Goal: Transaction & Acquisition: Purchase product/service

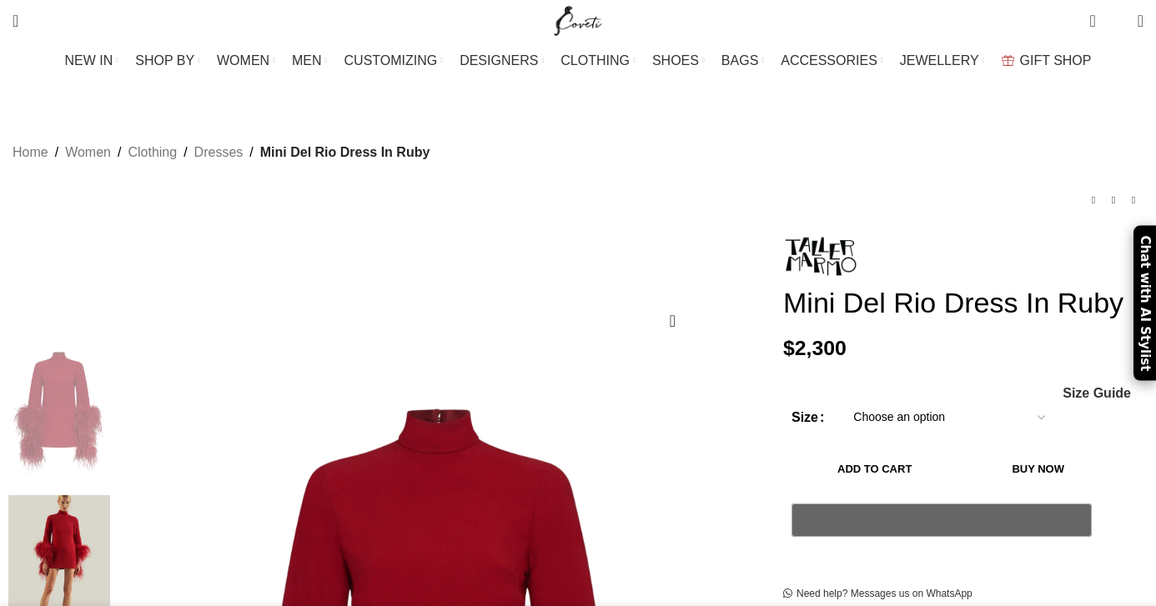
click at [841, 407] on select "Choose an option 6 UK 8 UK 10 UK 12 UK 14 UK 16 UK 18 UK" at bounding box center [949, 417] width 217 height 35
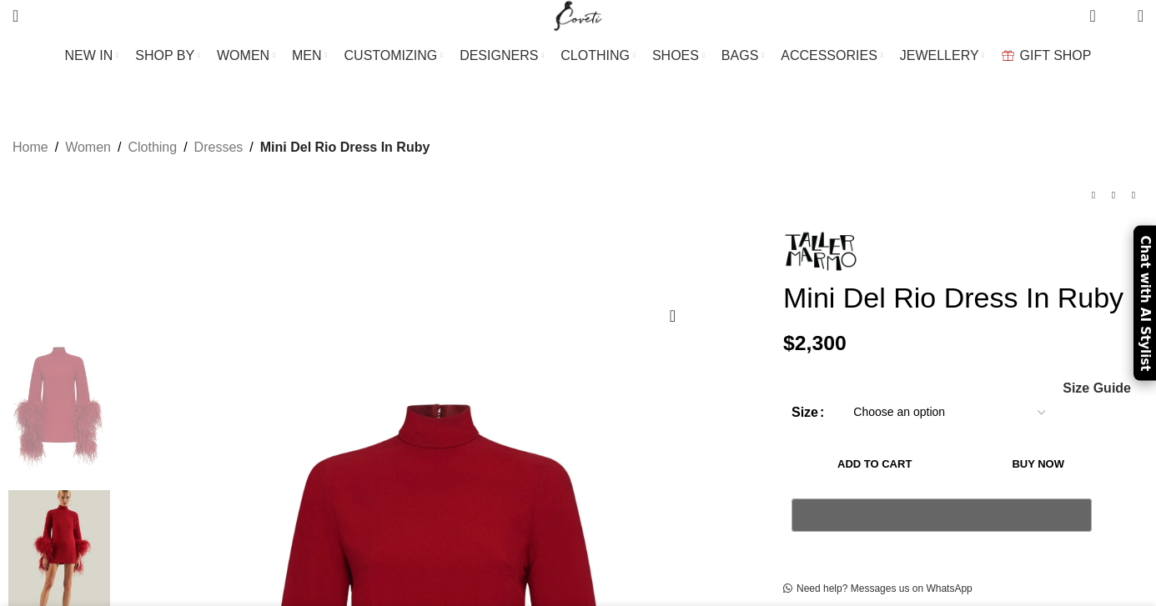
select select "6-uk"
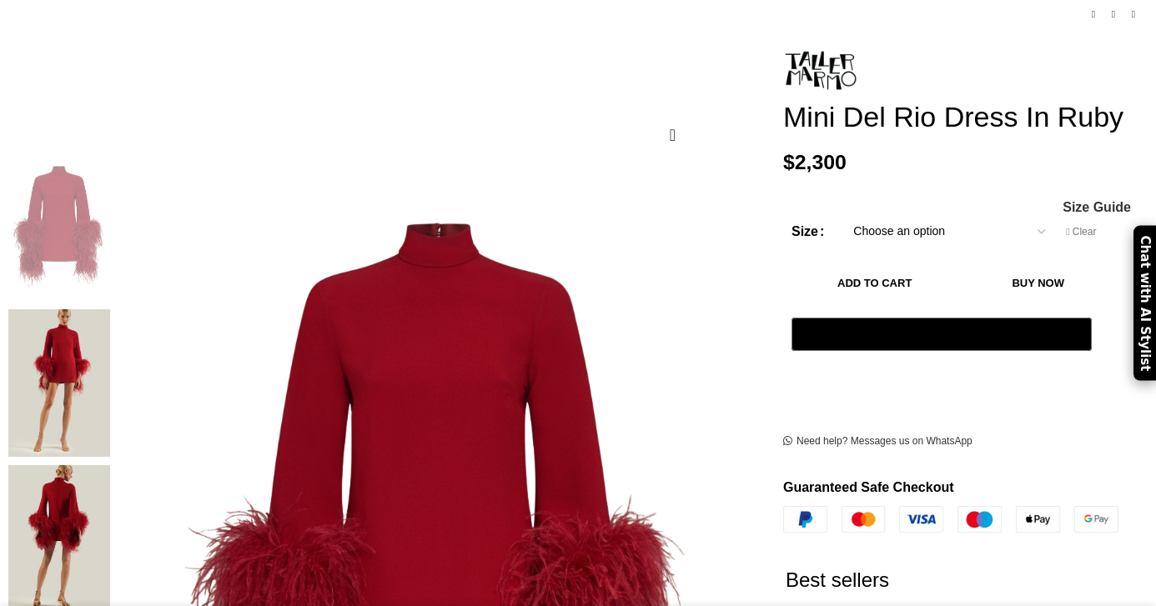
scroll to position [193, 0]
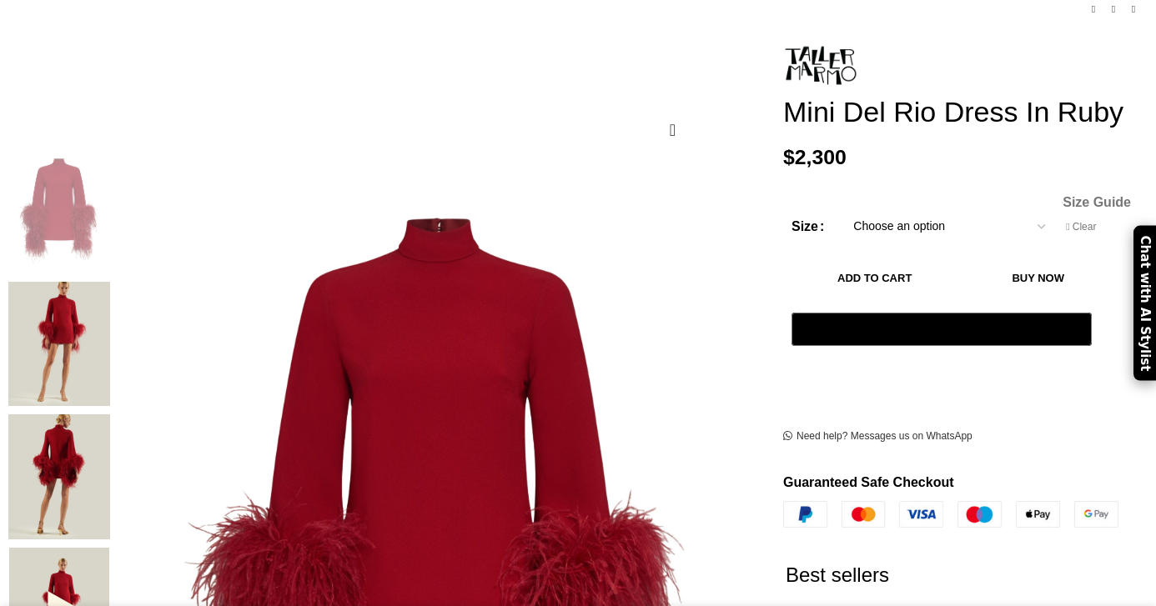
click at [1063, 209] on span "Size Guide" at bounding box center [1097, 202] width 68 height 13
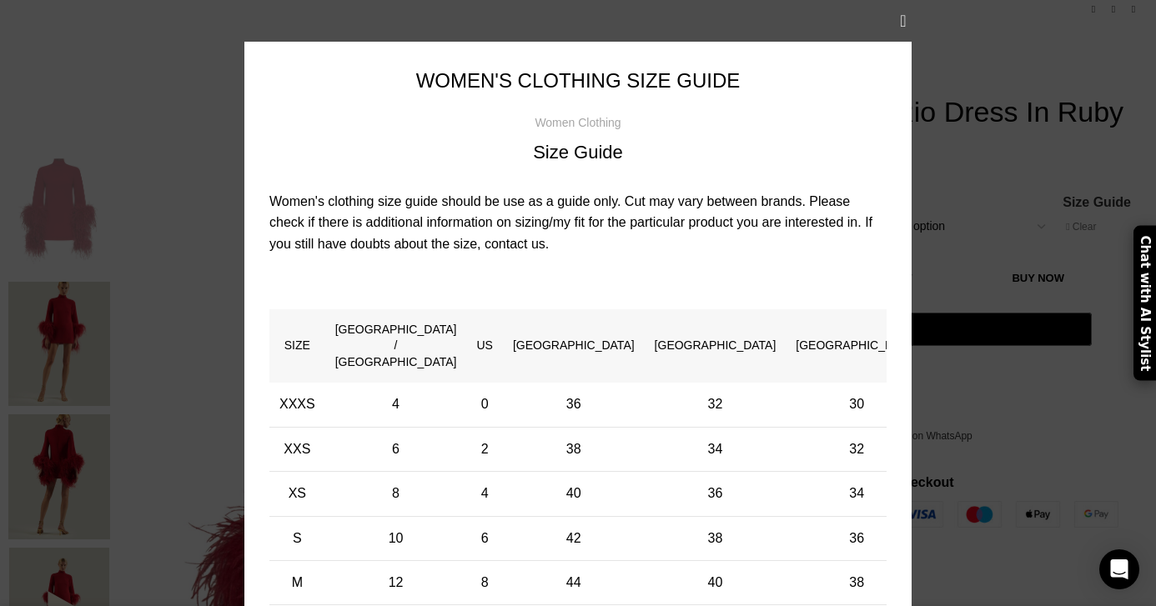
click at [1005, 172] on div "× Women's clothing size guide Women Clothing Size Guide Women's clothing size g…" at bounding box center [578, 425] width 1131 height 851
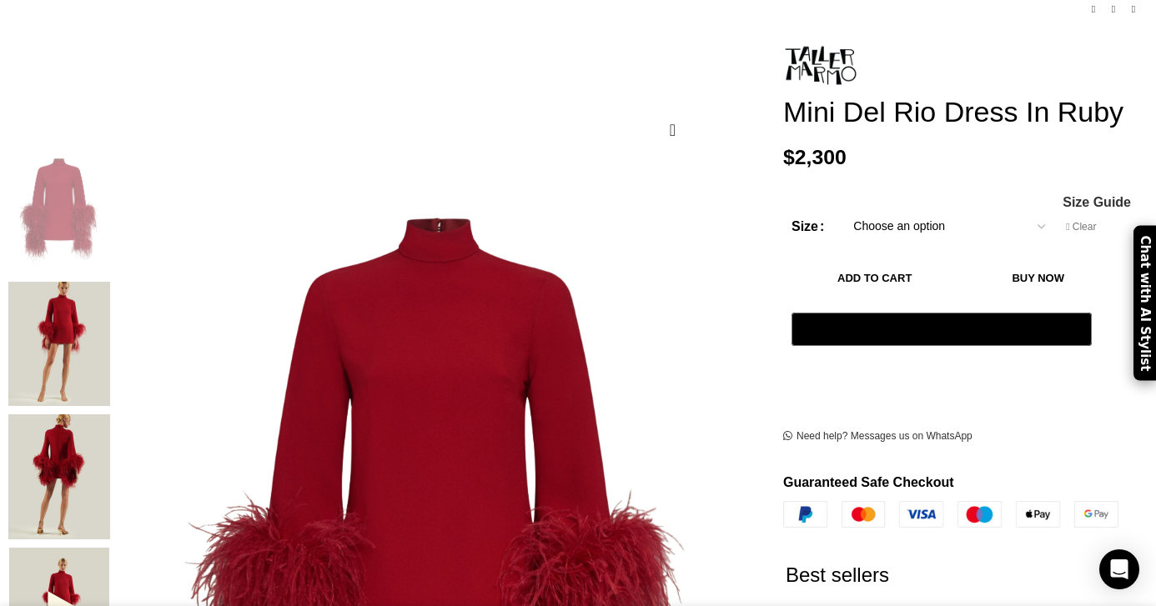
click at [110, 392] on div at bounding box center [59, 481] width 102 height 666
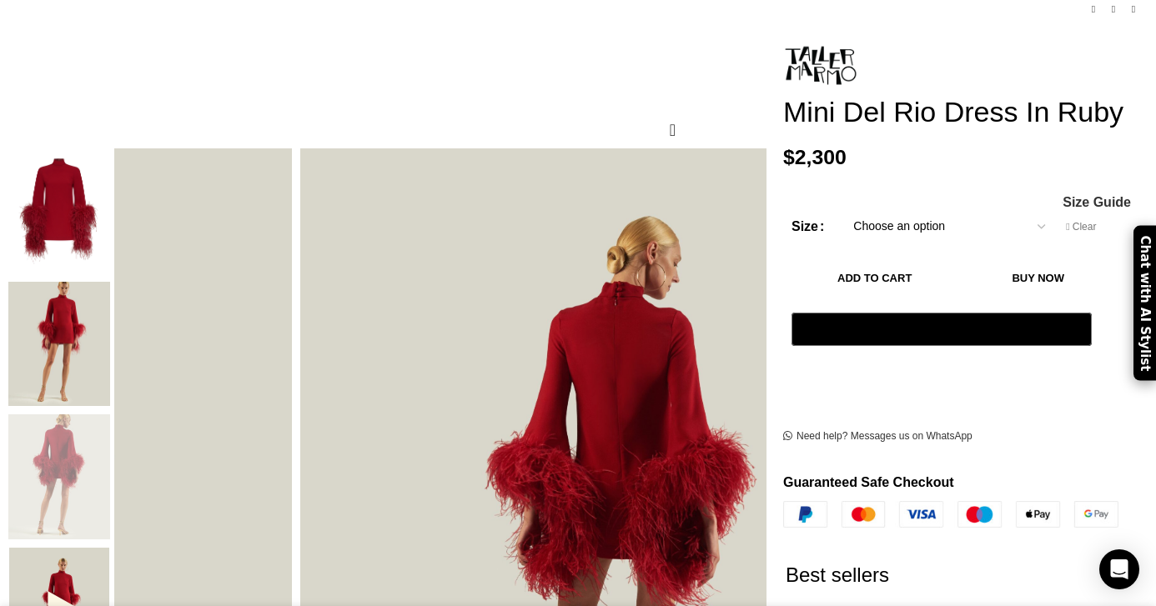
click at [110, 339] on img "2 / 6" at bounding box center [59, 344] width 102 height 125
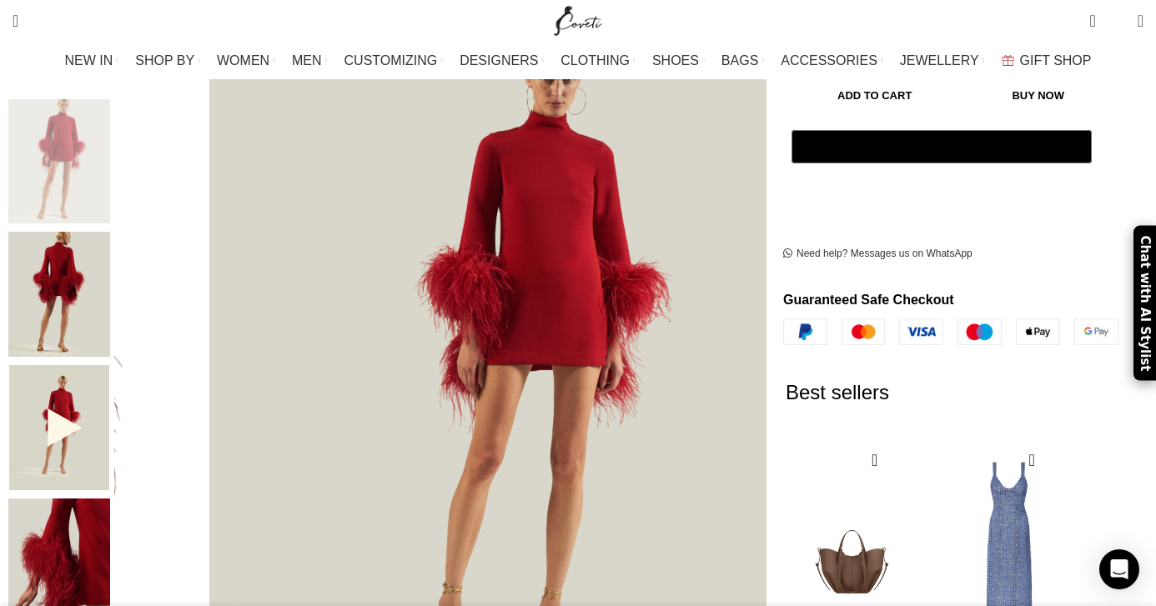
scroll to position [374, 0]
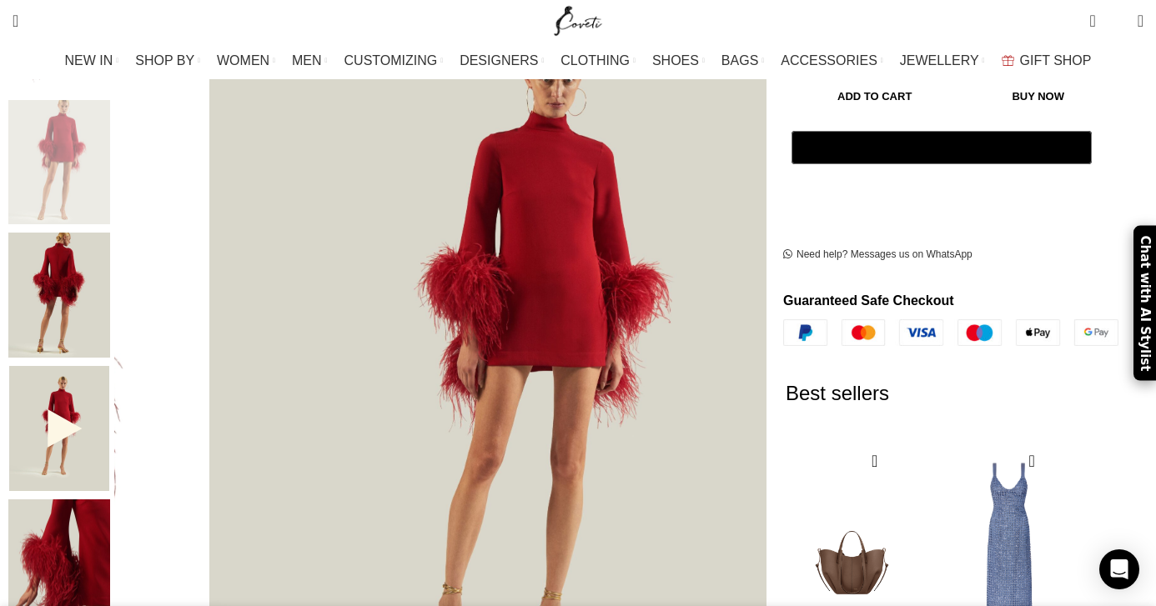
click at [110, 410] on img "4 / 6" at bounding box center [59, 428] width 102 height 125
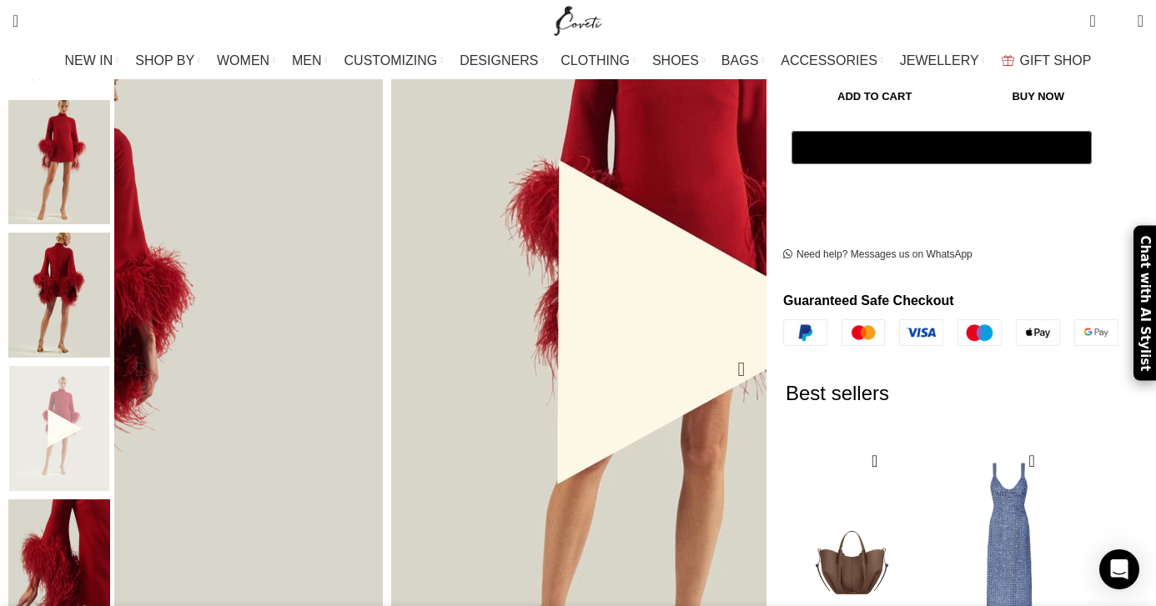
click at [484, 271] on img "4 / 6" at bounding box center [656, 323] width 854 height 1068
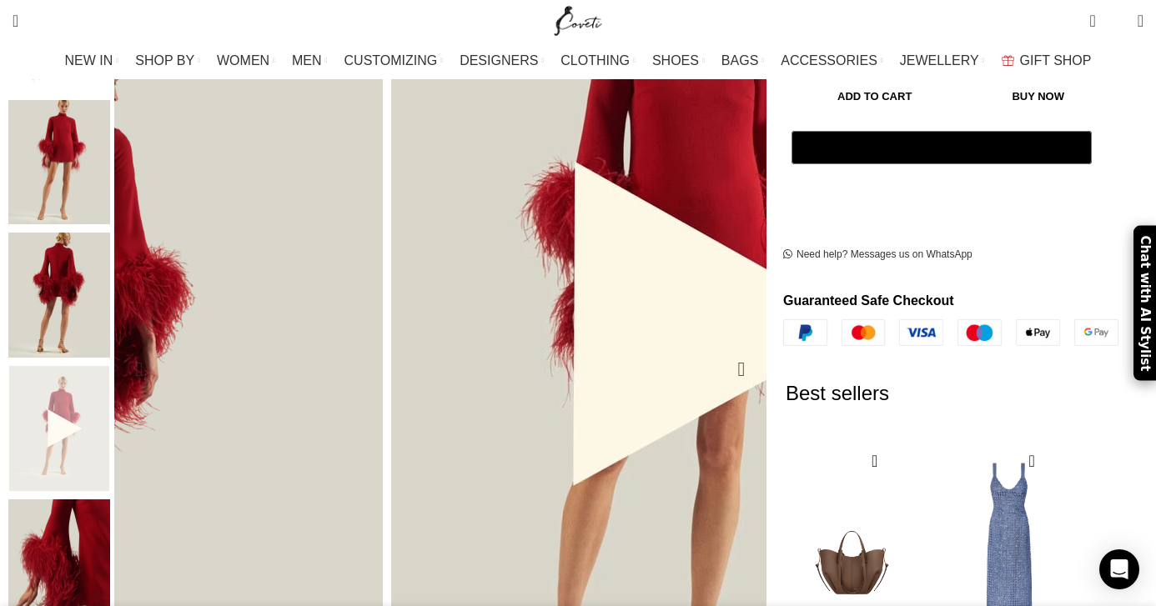
click at [455, 269] on img "4 / 6" at bounding box center [671, 325] width 854 height 1068
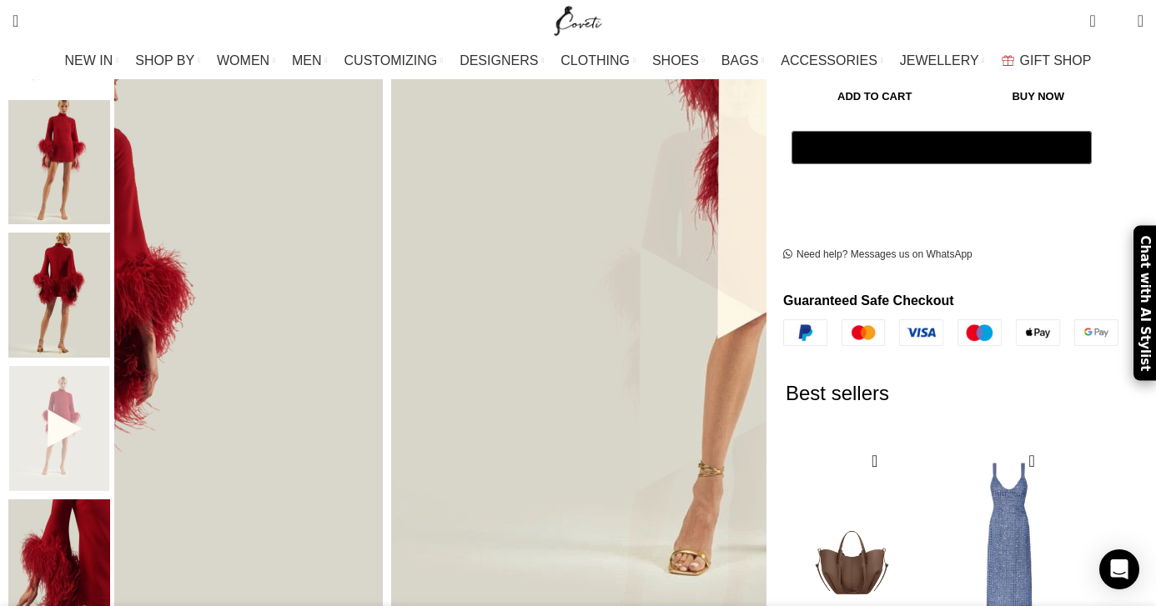
click at [110, 555] on img "5 / 6" at bounding box center [59, 562] width 102 height 125
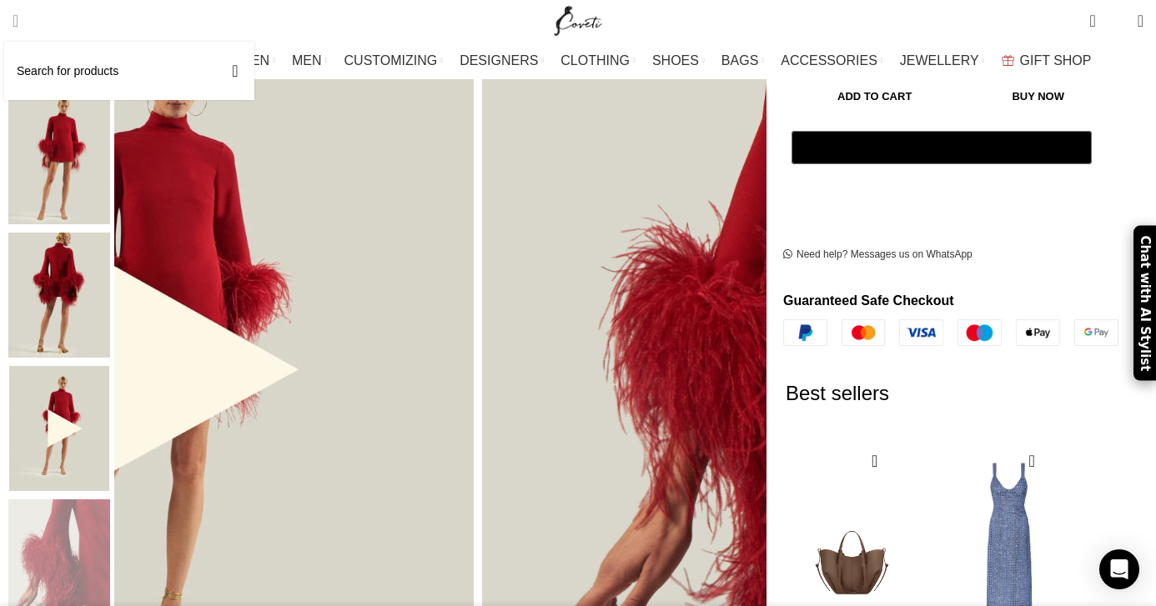
scroll to position [0, 351]
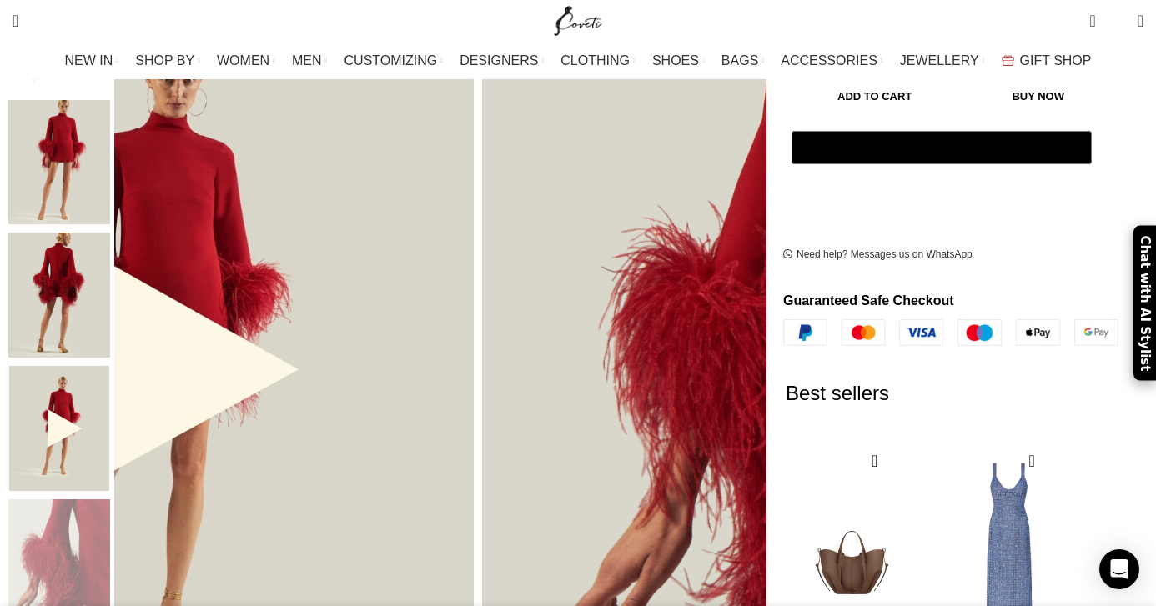
click at [110, 136] on img "2 / 6" at bounding box center [59, 162] width 102 height 125
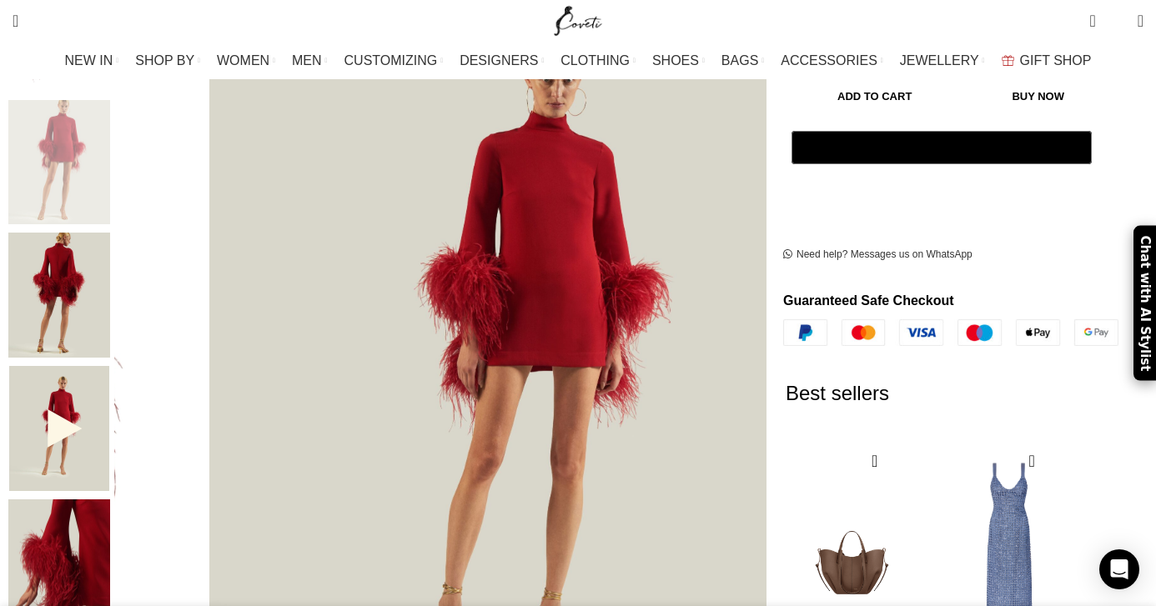
click at [110, 269] on img "3 / 6" at bounding box center [59, 295] width 102 height 125
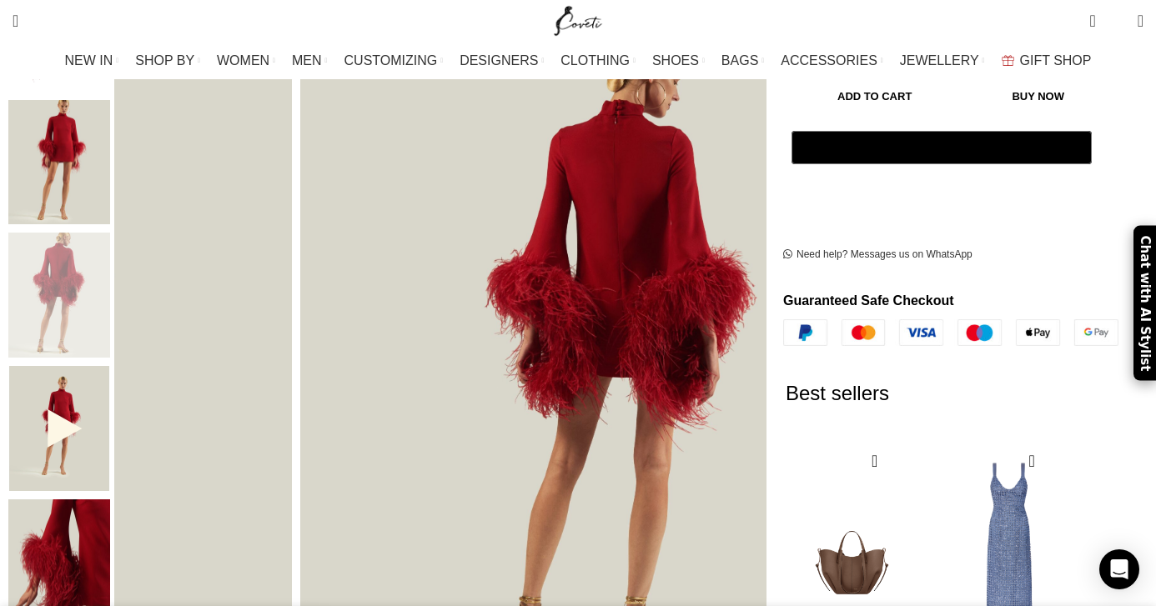
scroll to position [261, 0]
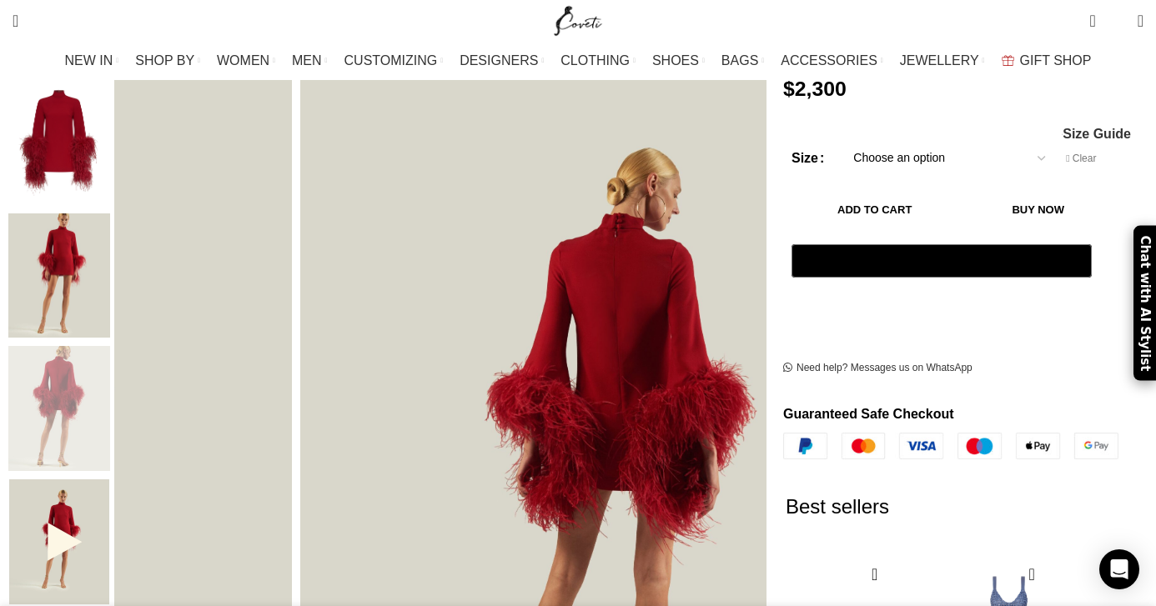
click at [110, 214] on img "2 / 6" at bounding box center [59, 276] width 102 height 125
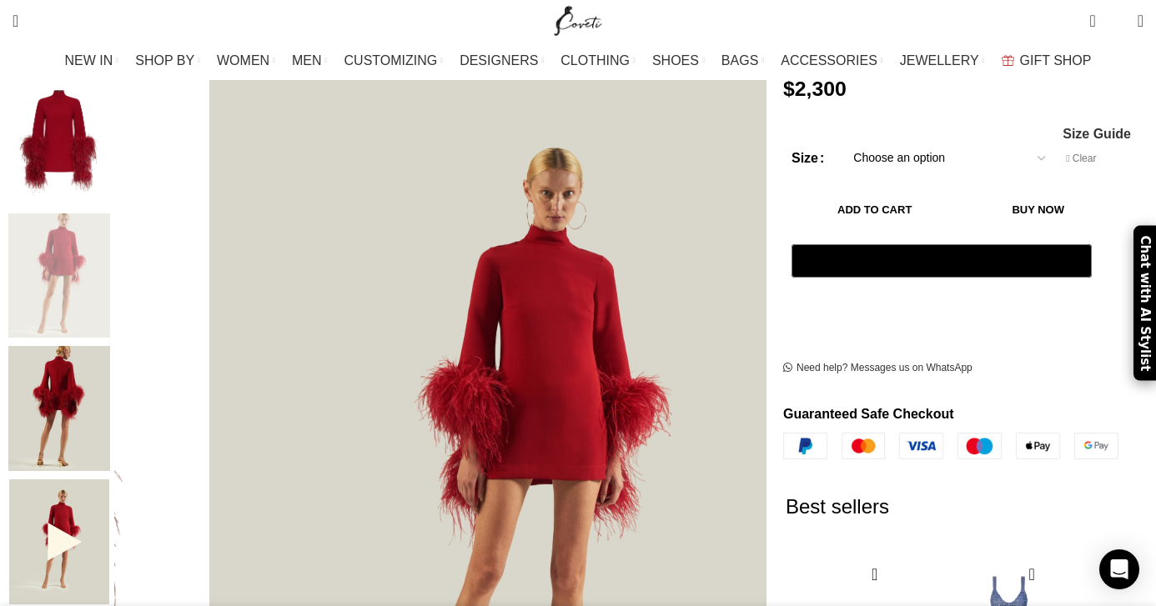
click at [110, 150] on img "1 / 6" at bounding box center [59, 142] width 102 height 125
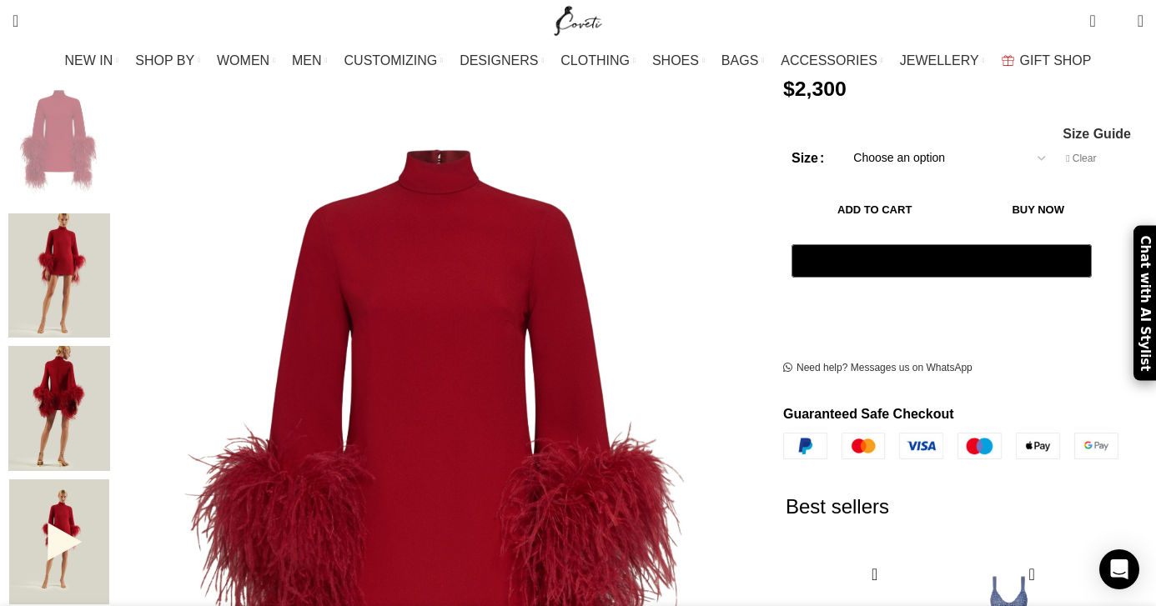
click at [110, 390] on img "3 / 6" at bounding box center [59, 408] width 102 height 125
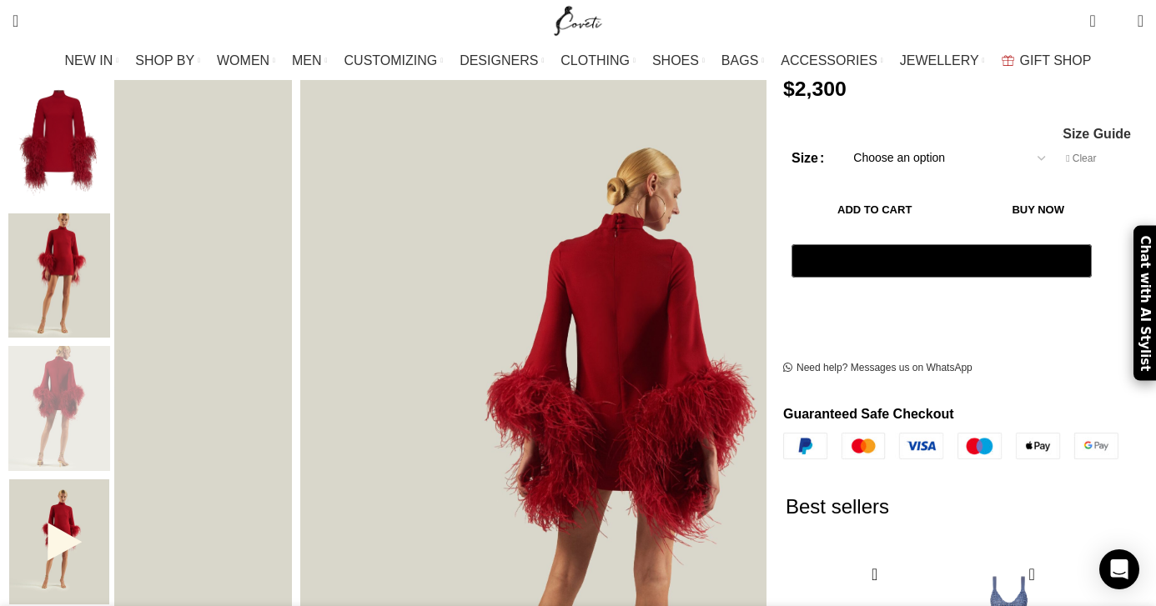
click at [110, 232] on img "2 / 6" at bounding box center [59, 276] width 102 height 125
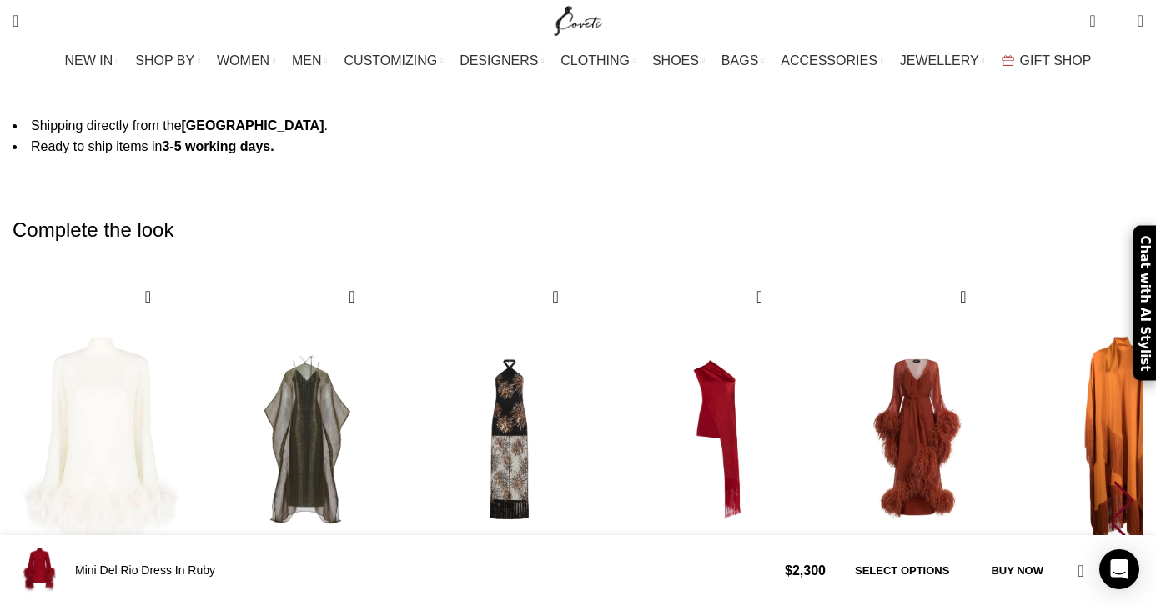
scroll to position [0, 877]
click at [1113, 481] on div "Next slide" at bounding box center [1124, 499] width 23 height 37
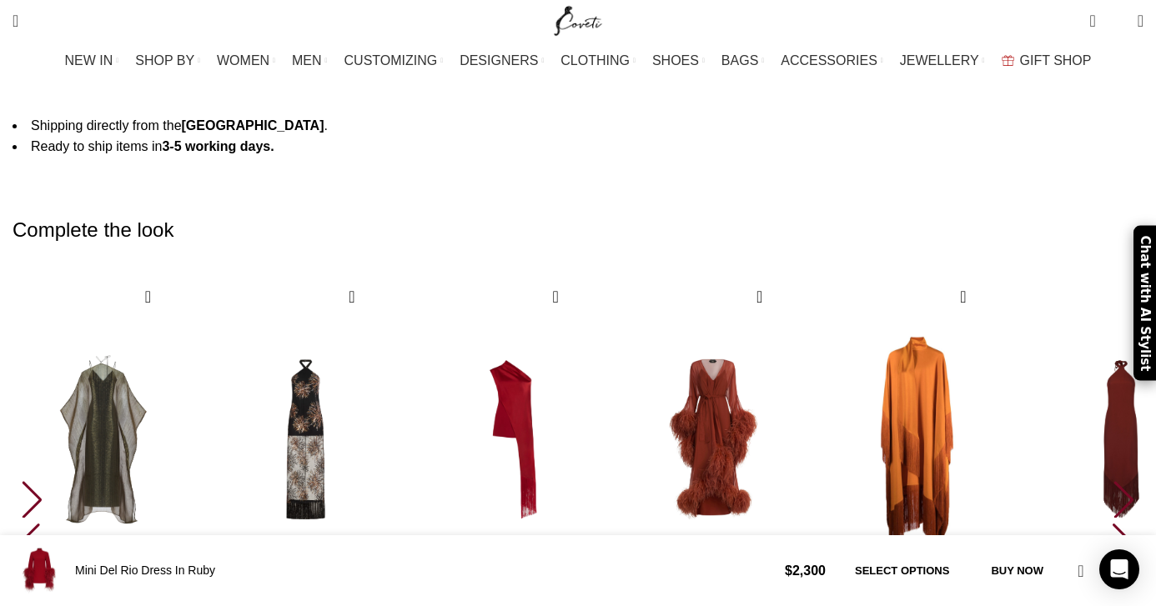
click at [1113, 481] on div "Next slide" at bounding box center [1124, 499] width 23 height 37
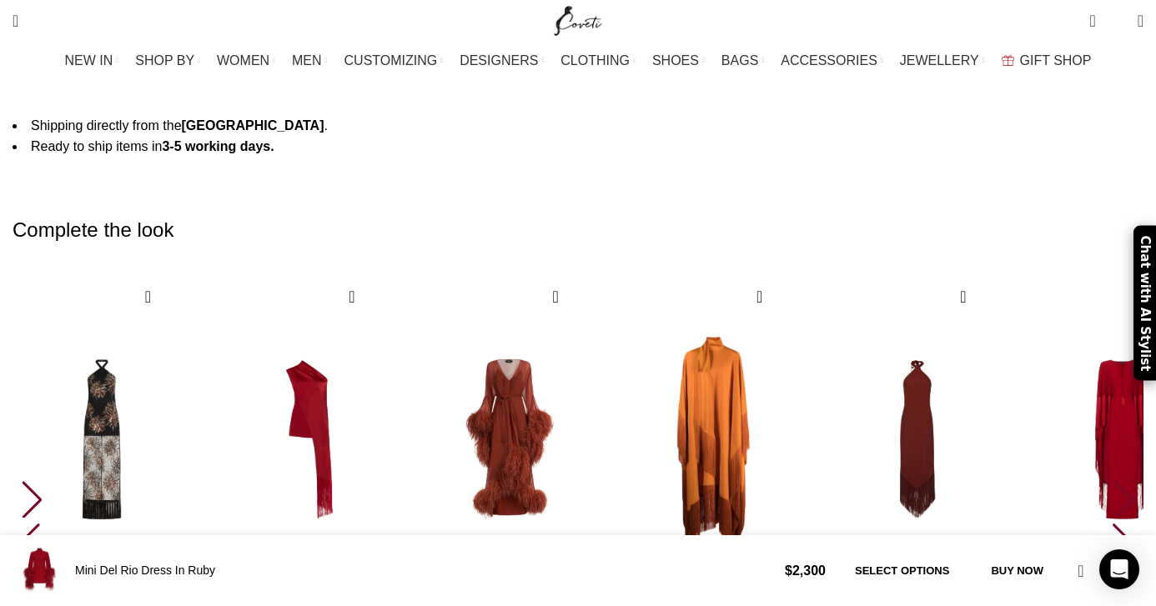
click at [1113, 481] on div "Next slide" at bounding box center [1124, 499] width 23 height 37
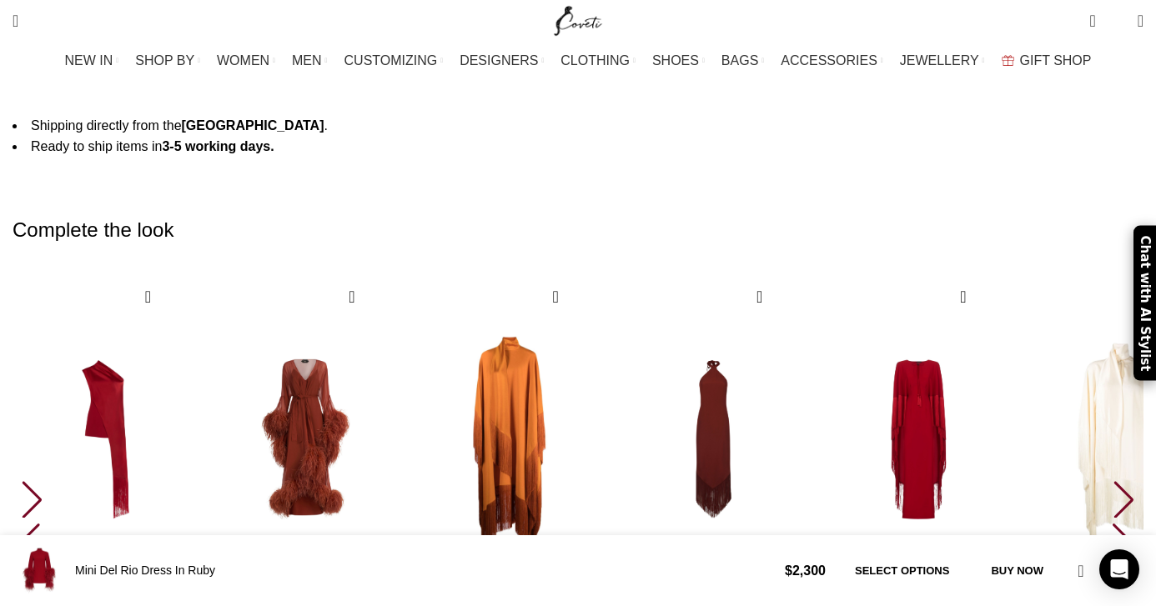
click at [1113, 481] on div "Next slide" at bounding box center [1124, 499] width 23 height 37
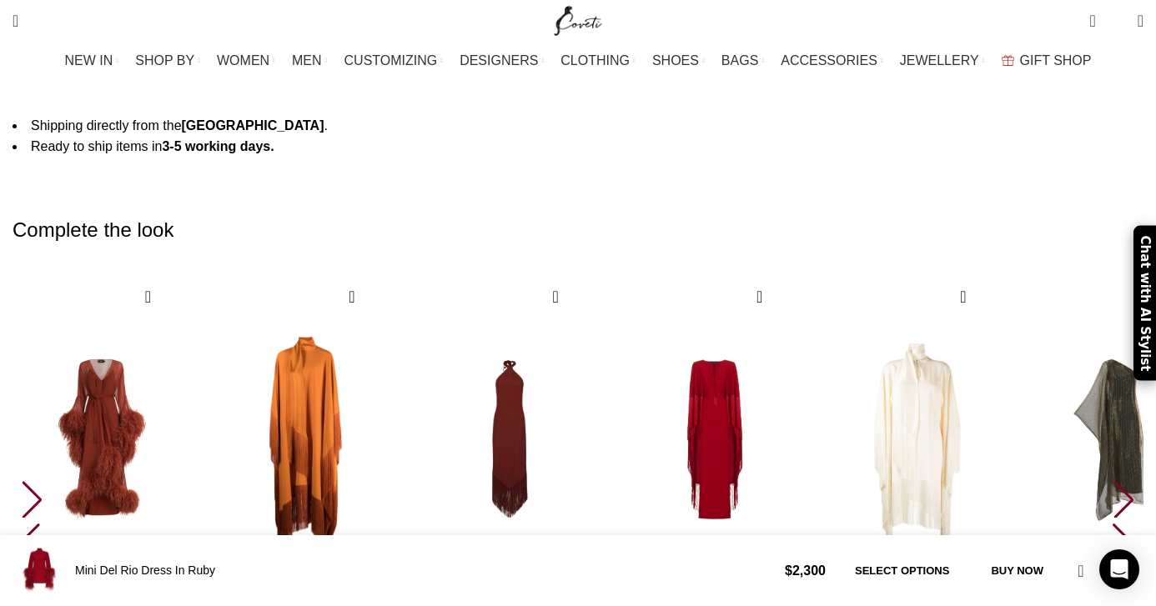
click at [1113, 481] on div "Next slide" at bounding box center [1124, 499] width 23 height 37
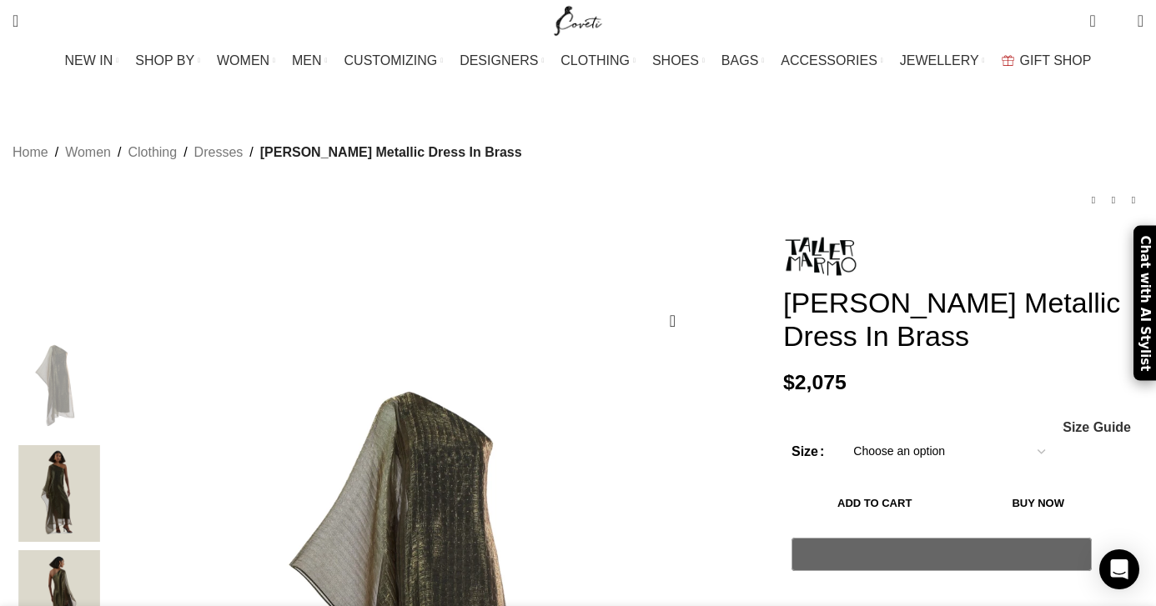
scroll to position [0, 140]
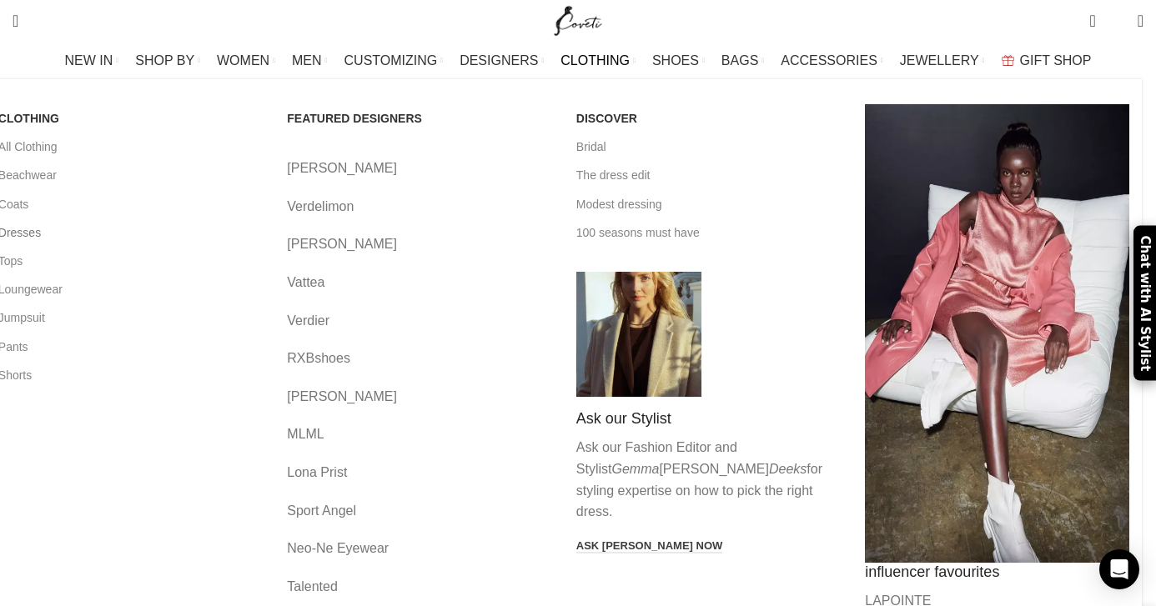
click at [103, 232] on link "Dresses" at bounding box center [130, 233] width 264 height 28
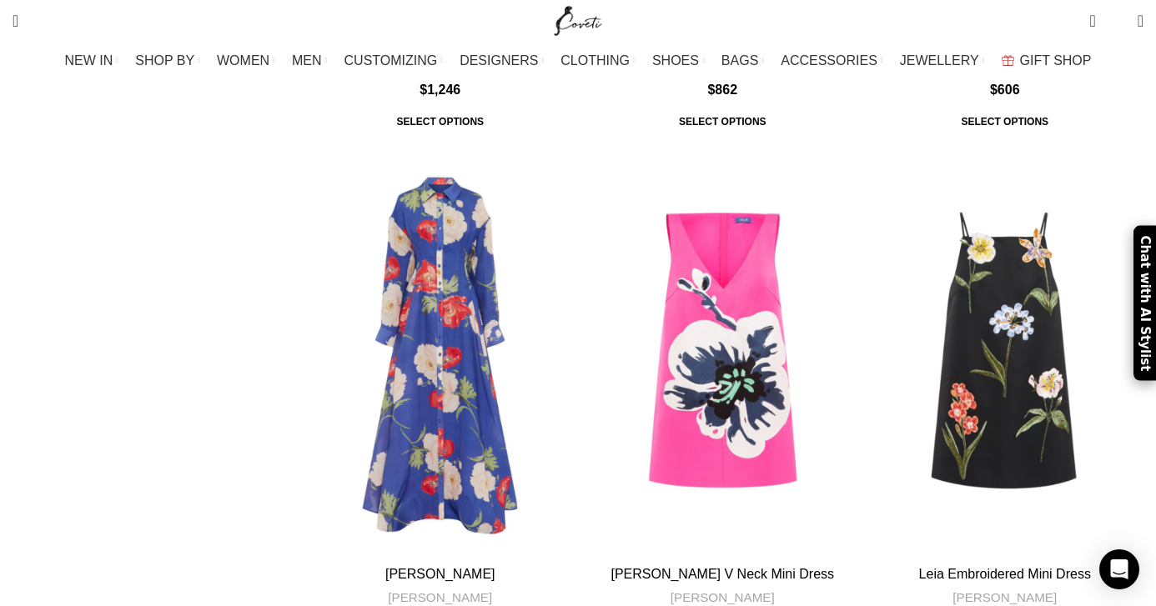
scroll to position [7020, 0]
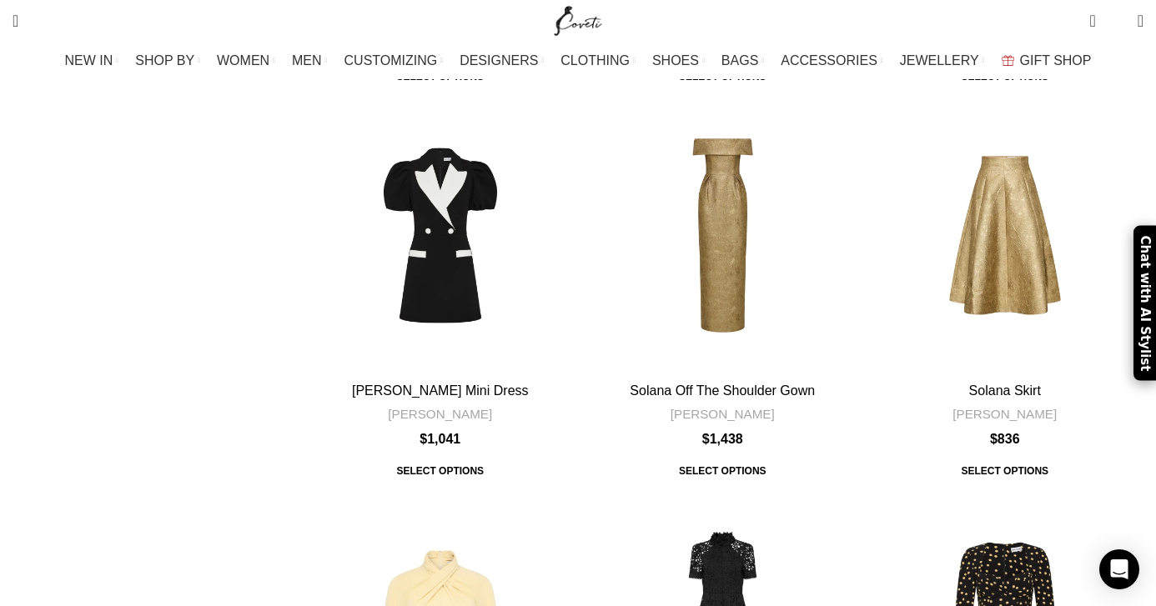
scroll to position [5013, 0]
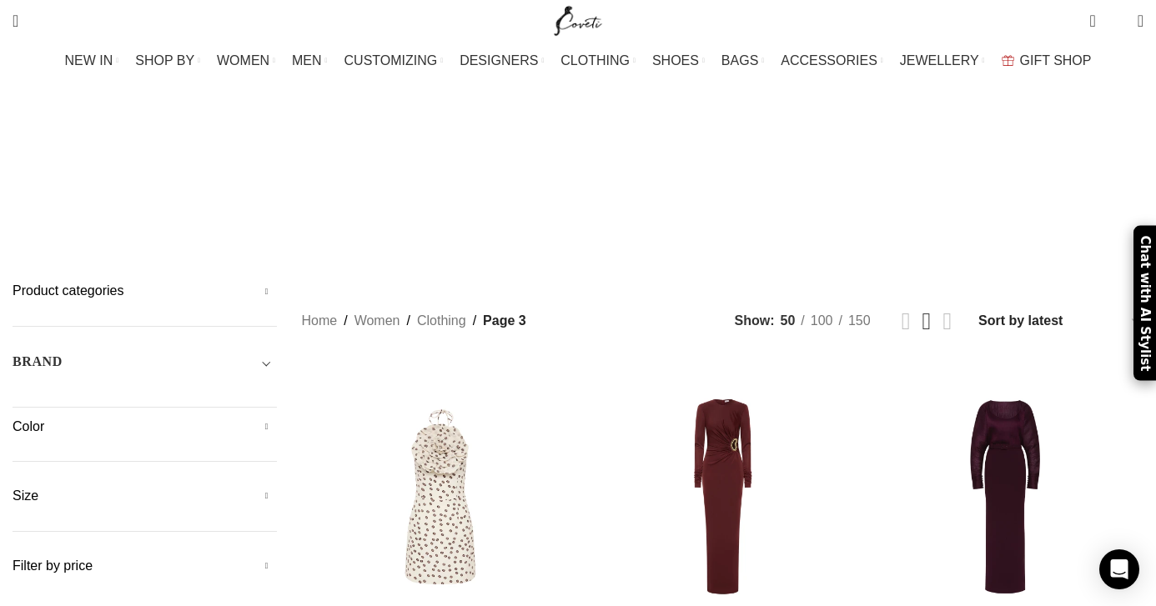
click at [277, 282] on h5 "Product categories" at bounding box center [145, 291] width 264 height 18
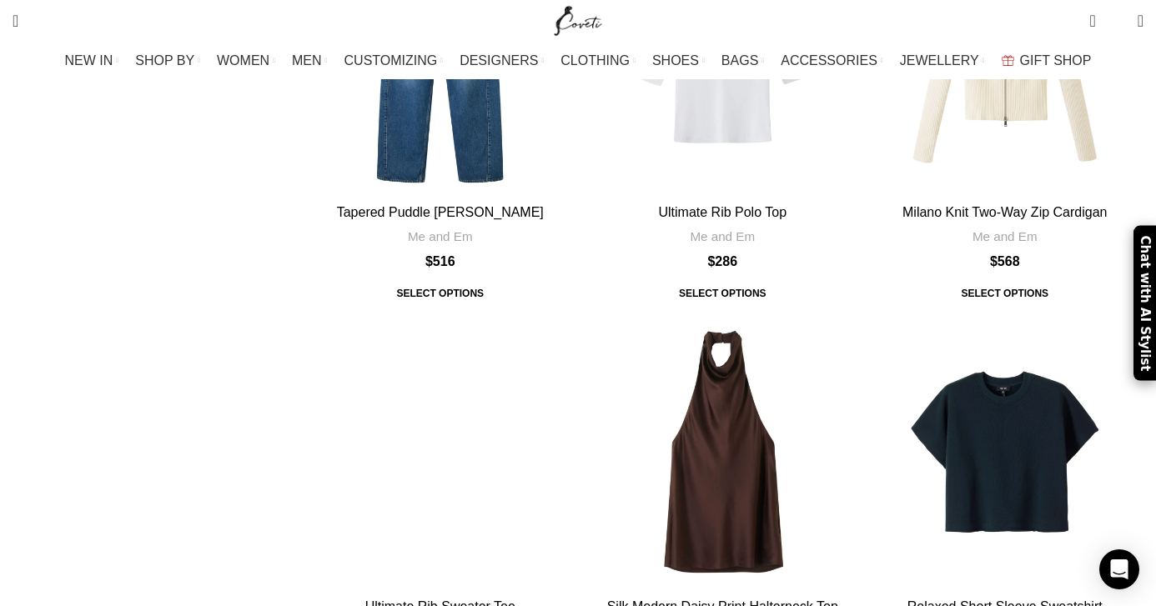
scroll to position [5220, 0]
